Goal: Task Accomplishment & Management: Complete application form

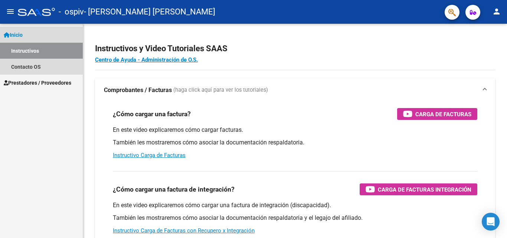
click at [39, 36] on link "Inicio" at bounding box center [41, 35] width 83 height 16
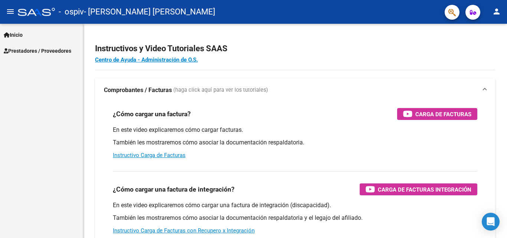
click at [39, 49] on span "Prestadores / Proveedores" at bounding box center [38, 51] width 68 height 8
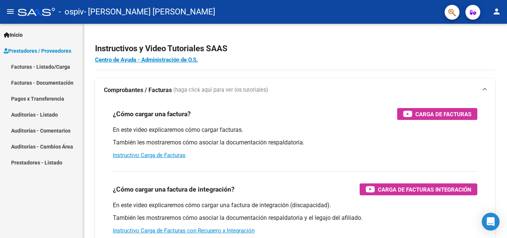
click at [40, 65] on link "Facturas - Listado/Carga" at bounding box center [41, 67] width 83 height 16
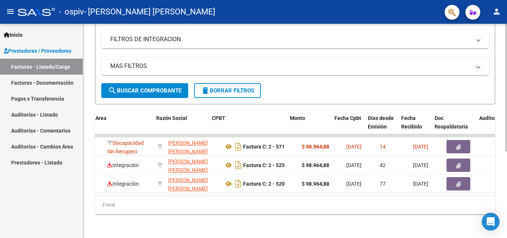
scroll to position [0, 147]
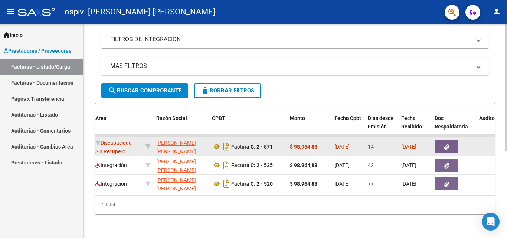
click at [445, 143] on span "button" at bounding box center [447, 146] width 5 height 7
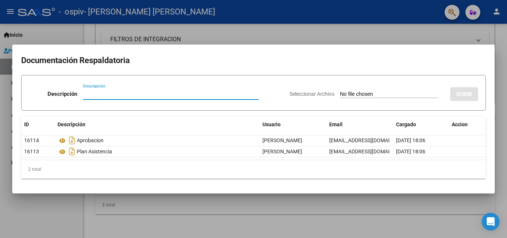
click at [115, 94] on input "Descripción" at bounding box center [171, 94] width 176 height 7
type input "Nota de Credito"
click at [385, 93] on input "Seleccionar Archivo" at bounding box center [389, 94] width 98 height 7
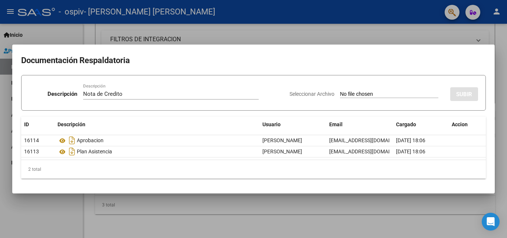
type input "C:\fakepath\Nota de Credito [PERSON_NAME].pdf"
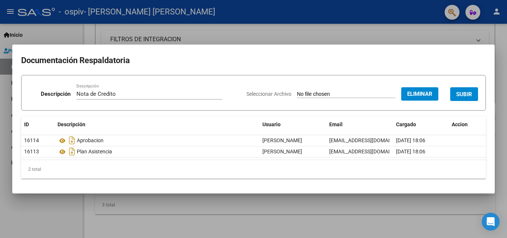
click at [468, 94] on span "SUBIR" at bounding box center [464, 94] width 16 height 7
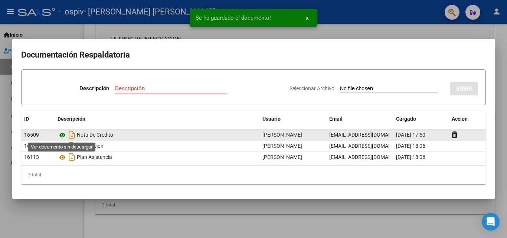
click at [59, 133] on icon at bounding box center [63, 135] width 10 height 9
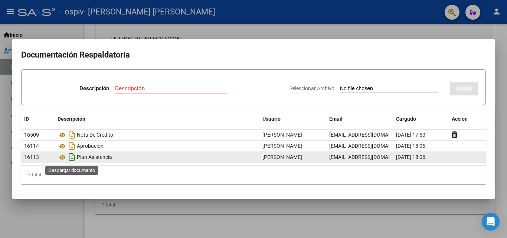
click at [71, 156] on icon "Descargar documento" at bounding box center [72, 157] width 10 height 12
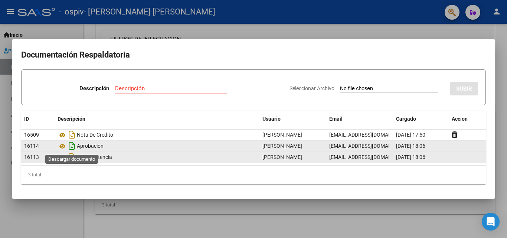
click at [71, 146] on icon "Descargar documento" at bounding box center [72, 146] width 10 height 12
click at [304, 66] on mat-dialog-content "Documentación Respaldatoria Descripción Descripción Seleccionar Archivo SUBIR I…" at bounding box center [253, 119] width 483 height 142
click at [328, 32] on div at bounding box center [253, 119] width 507 height 238
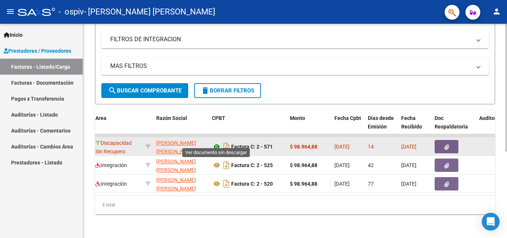
click at [217, 142] on icon at bounding box center [217, 146] width 10 height 9
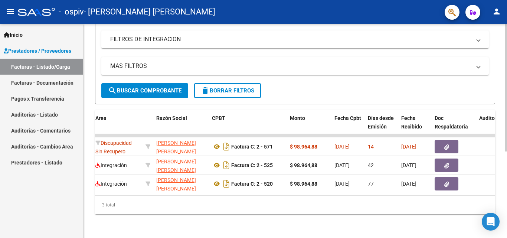
scroll to position [0, 0]
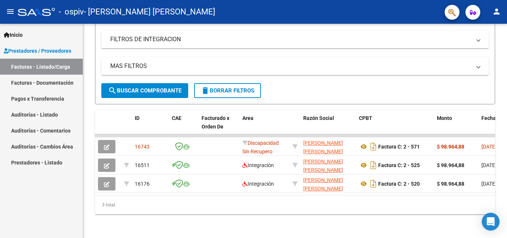
click at [47, 82] on link "Facturas - Documentación" at bounding box center [41, 83] width 83 height 16
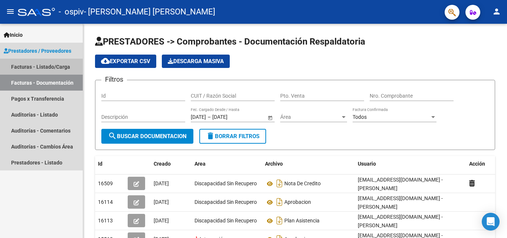
click at [54, 67] on link "Facturas - Listado/Carga" at bounding box center [41, 67] width 83 height 16
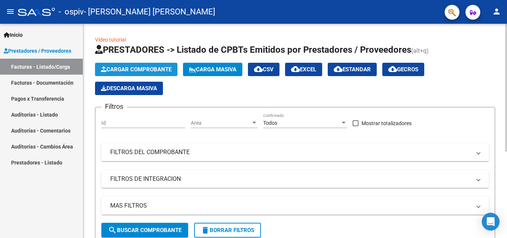
click at [144, 69] on span "Cargar Comprobante" at bounding box center [136, 69] width 71 height 7
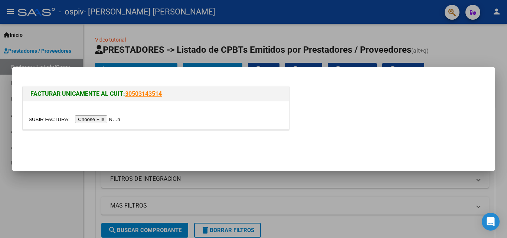
click at [96, 119] on input "file" at bounding box center [76, 119] width 94 height 8
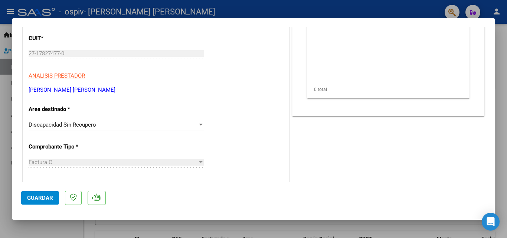
scroll to position [149, 0]
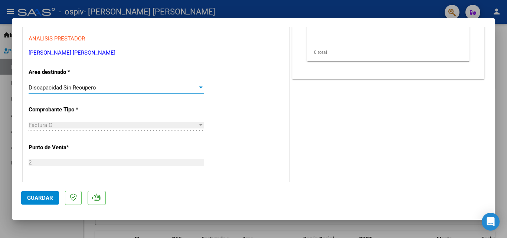
click at [200, 87] on div at bounding box center [201, 88] width 4 height 2
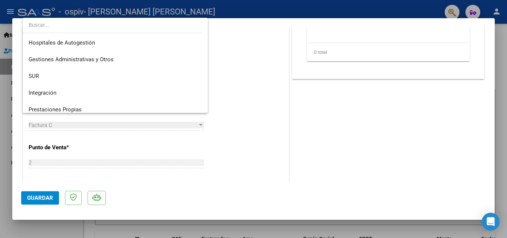
scroll to position [72, 0]
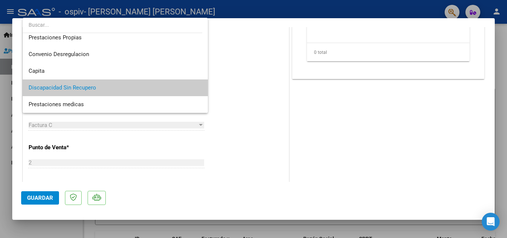
click at [179, 87] on span "Discapacidad Sin Recupero" at bounding box center [115, 87] width 173 height 17
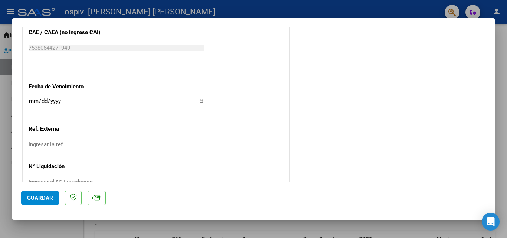
scroll to position [439, 0]
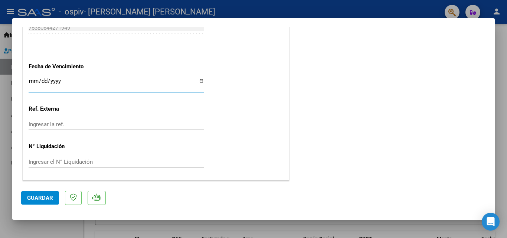
click at [33, 81] on input "Ingresar la fecha" at bounding box center [117, 84] width 176 height 12
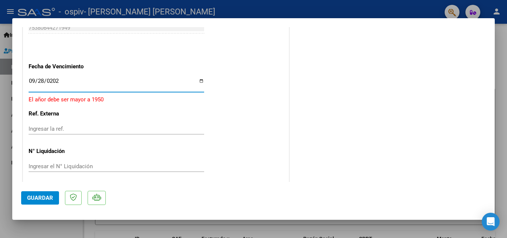
type input "[DATE]"
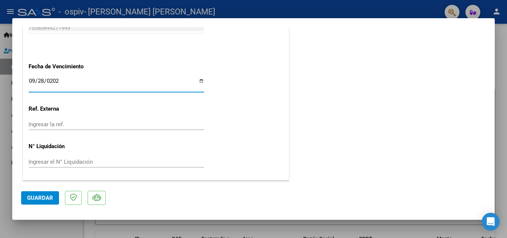
click at [49, 198] on span "Guardar" at bounding box center [40, 198] width 26 height 7
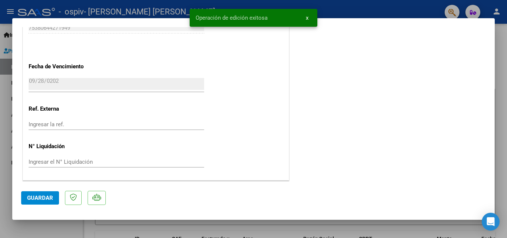
click at [500, 83] on div at bounding box center [253, 119] width 507 height 238
type input "$ 0,00"
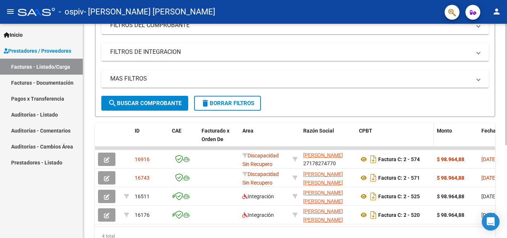
scroll to position [10, 0]
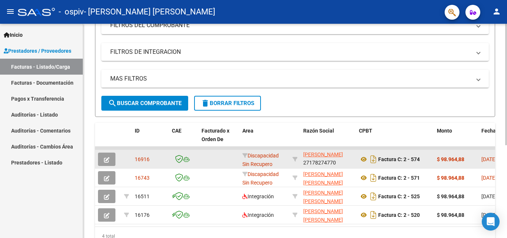
click at [474, 156] on div "$ 98.964,88" at bounding box center [456, 159] width 39 height 9
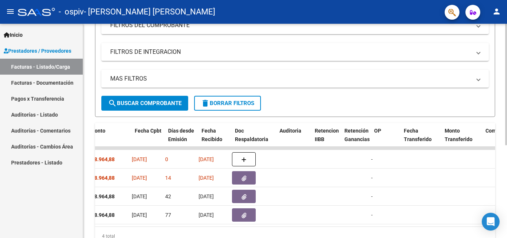
scroll to position [0, 328]
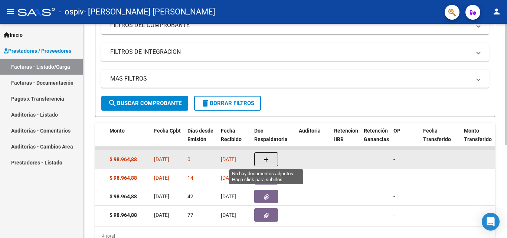
click at [266, 158] on icon "button" at bounding box center [266, 160] width 5 height 6
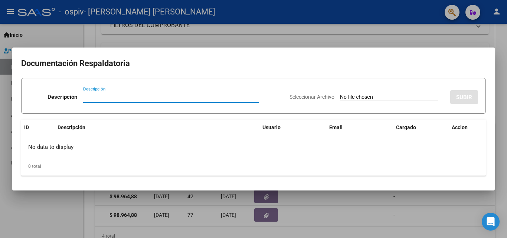
click at [95, 97] on input "Descripción" at bounding box center [171, 97] width 176 height 7
type input "Plan Asistencia"
click at [357, 95] on input "Seleccionar Archivo" at bounding box center [389, 97] width 98 height 7
type input "C:\fakepath\Plan Asis Fonoaudiologia Matheo [PERSON_NAME] [PERSON_NAME].pdf"
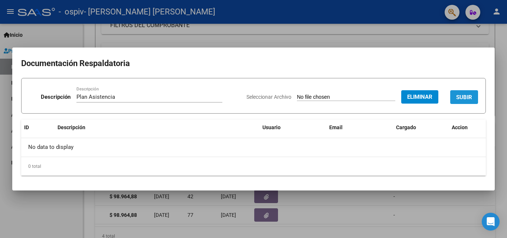
click at [460, 99] on span "SUBIR" at bounding box center [464, 97] width 16 height 7
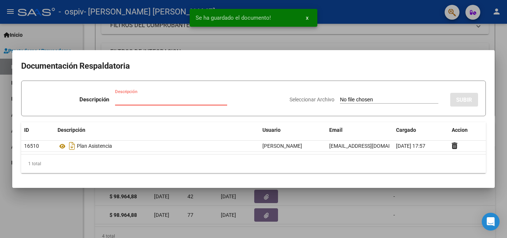
click at [150, 102] on input "Descripción" at bounding box center [171, 99] width 112 height 7
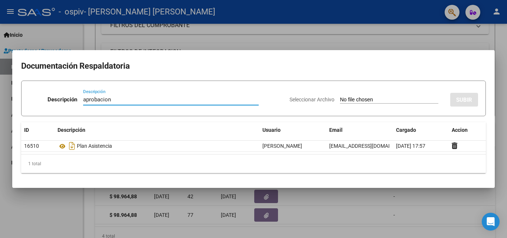
type input "aprobacion"
click at [354, 100] on input "Seleccionar Archivo" at bounding box center [389, 100] width 98 height 7
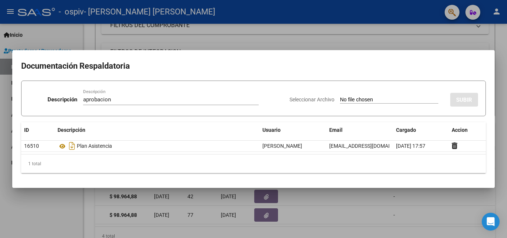
type input "C:\fakepath\27178274770-FACTURA_C-2-571-ANEXO-APROBACION.pdf"
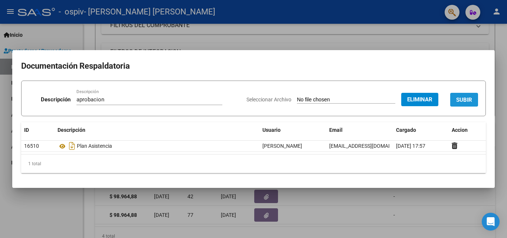
drag, startPoint x: 473, startPoint y: 98, endPoint x: 466, endPoint y: 104, distance: 9.3
click at [473, 98] on button "SUBIR" at bounding box center [464, 100] width 28 height 14
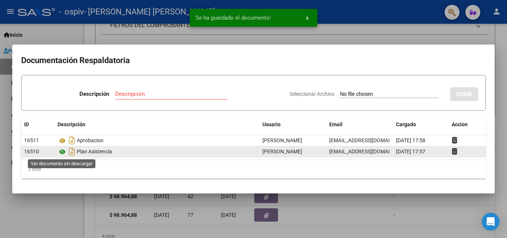
click at [63, 152] on icon at bounding box center [63, 151] width 10 height 9
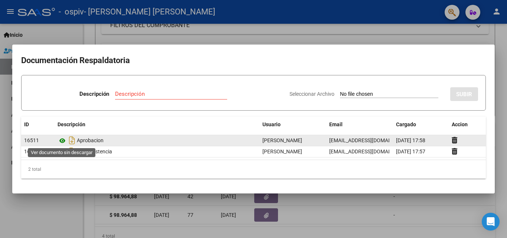
click at [61, 137] on icon at bounding box center [63, 140] width 10 height 9
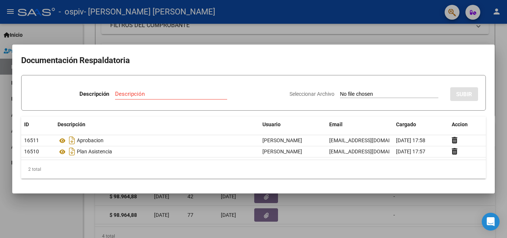
click at [388, 206] on div at bounding box center [253, 119] width 507 height 238
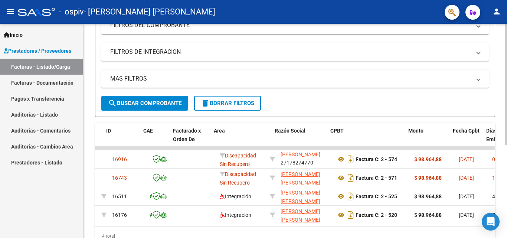
scroll to position [0, 0]
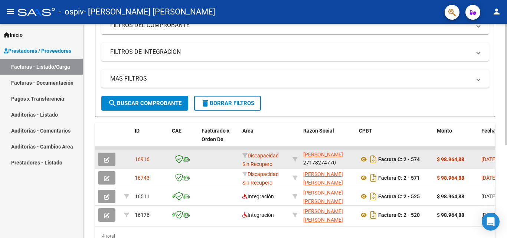
click at [277, 160] on div "Discapacidad Sin Recupero" at bounding box center [264, 160] width 44 height 16
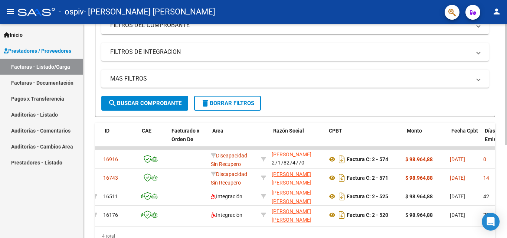
scroll to position [0, 30]
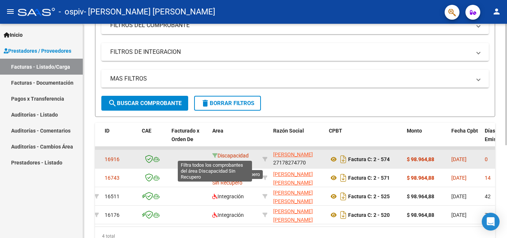
click at [215, 157] on icon at bounding box center [214, 155] width 5 height 5
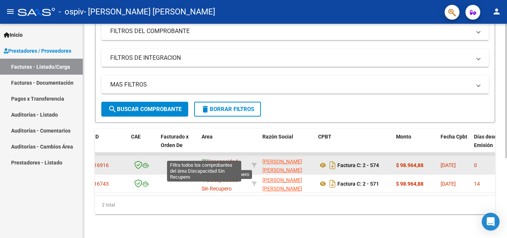
click at [202, 159] on icon at bounding box center [204, 161] width 5 height 5
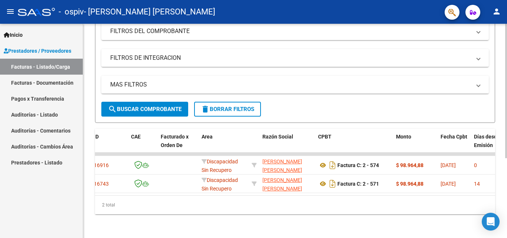
drag, startPoint x: 192, startPoint y: 189, endPoint x: 196, endPoint y: 195, distance: 6.6
click at [194, 198] on div "ID CAE Facturado x Orden De Area Razón Social CPBT Monto Fecha Cpbt [PERSON_NAM…" at bounding box center [295, 171] width 400 height 85
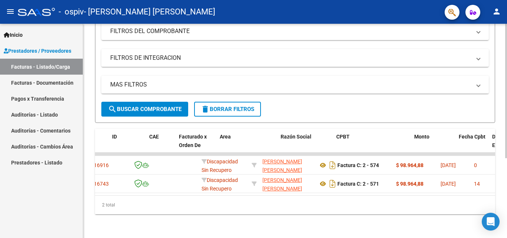
scroll to position [0, 0]
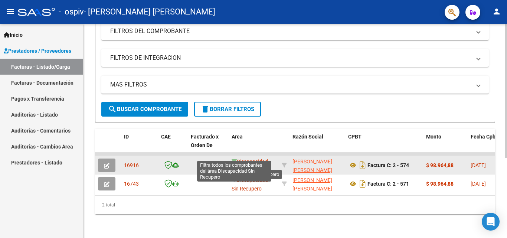
click at [232, 159] on icon at bounding box center [234, 161] width 5 height 5
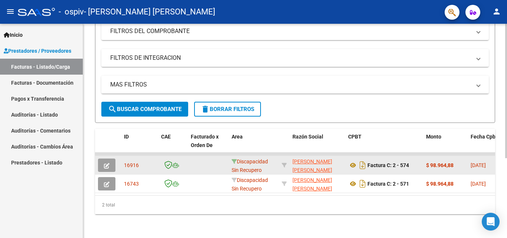
click at [232, 159] on icon at bounding box center [234, 161] width 5 height 5
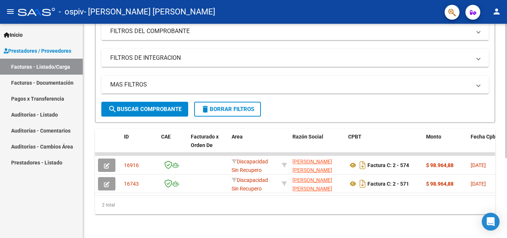
click at [160, 106] on span "search Buscar Comprobante" at bounding box center [145, 109] width 74 height 7
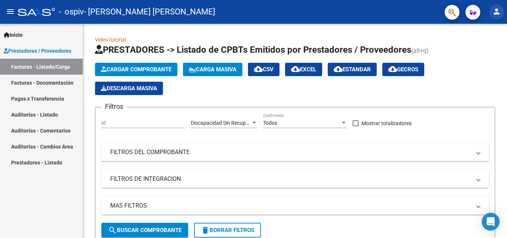
click at [497, 11] on mat-icon "person" at bounding box center [496, 11] width 9 height 9
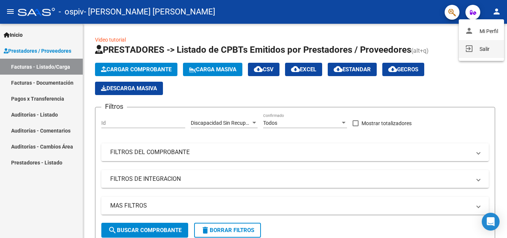
click at [476, 49] on button "exit_to_app Salir" at bounding box center [481, 49] width 45 height 18
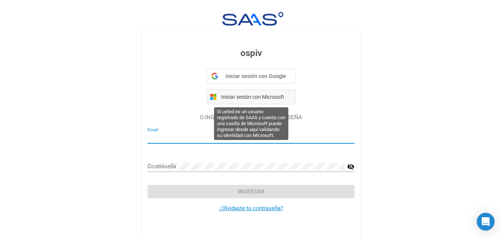
type input "[EMAIL_ADDRESS][DOMAIN_NAME]"
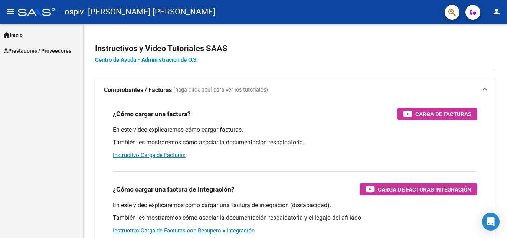
click at [29, 33] on link "Inicio" at bounding box center [41, 35] width 83 height 16
click at [22, 47] on span "Prestadores / Proveedores" at bounding box center [38, 51] width 68 height 8
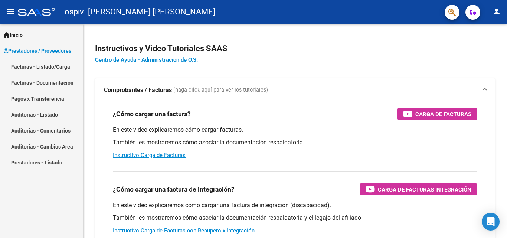
click at [49, 62] on link "Facturas - Listado/Carga" at bounding box center [41, 67] width 83 height 16
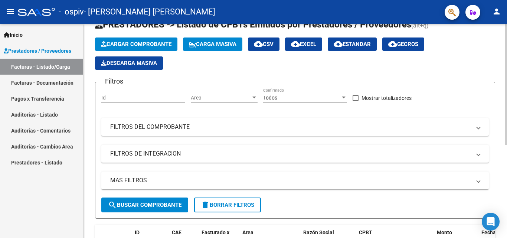
scroll to position [16, 0]
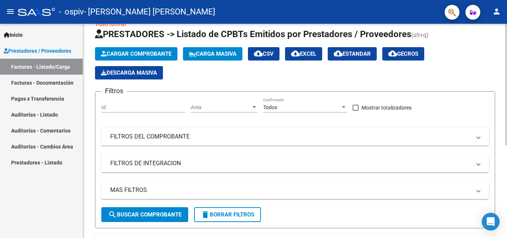
click at [138, 55] on span "Cargar Comprobante" at bounding box center [136, 54] width 71 height 7
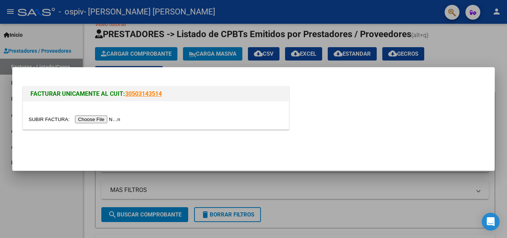
click at [114, 120] on input "file" at bounding box center [76, 119] width 94 height 8
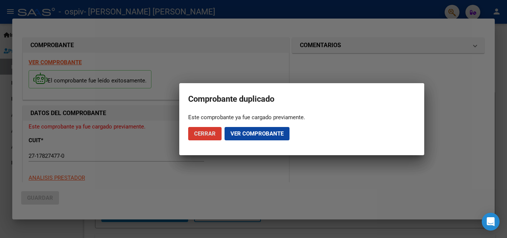
click at [204, 137] on button "Cerrar" at bounding box center [204, 133] width 33 height 13
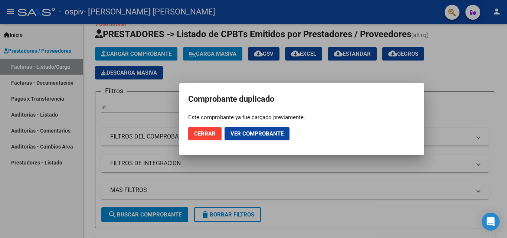
click at [203, 135] on span "Cerrar" at bounding box center [205, 133] width 22 height 7
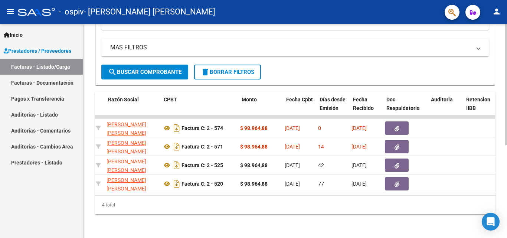
scroll to position [0, 192]
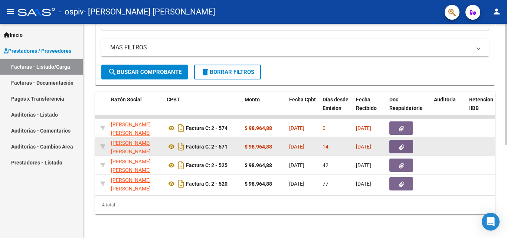
click at [401, 144] on icon "button" at bounding box center [401, 147] width 5 height 6
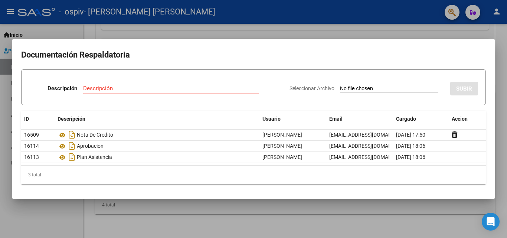
click at [450, 29] on div at bounding box center [253, 119] width 507 height 238
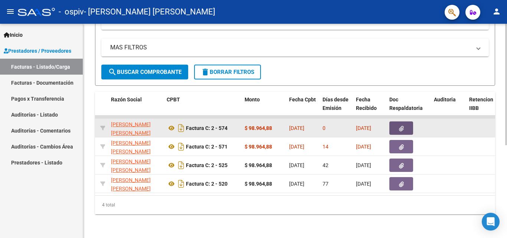
click at [406, 123] on button "button" at bounding box center [402, 127] width 24 height 13
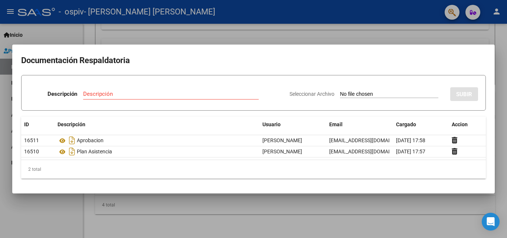
click at [426, 35] on div at bounding box center [253, 119] width 507 height 238
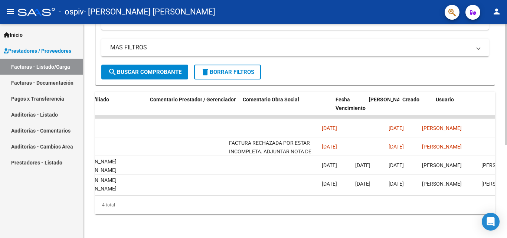
scroll to position [0, 1024]
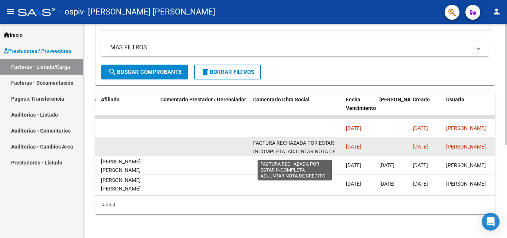
click at [316, 142] on span "FACTURA RECHAZADA POR ESTAR INCOMPLETA. ADJUNTAR NOTA DE CREDITO" at bounding box center [294, 151] width 82 height 23
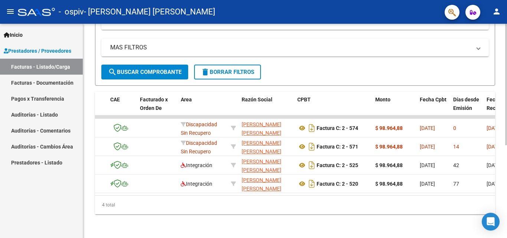
scroll to position [0, 0]
